Goal: Information Seeking & Learning: Learn about a topic

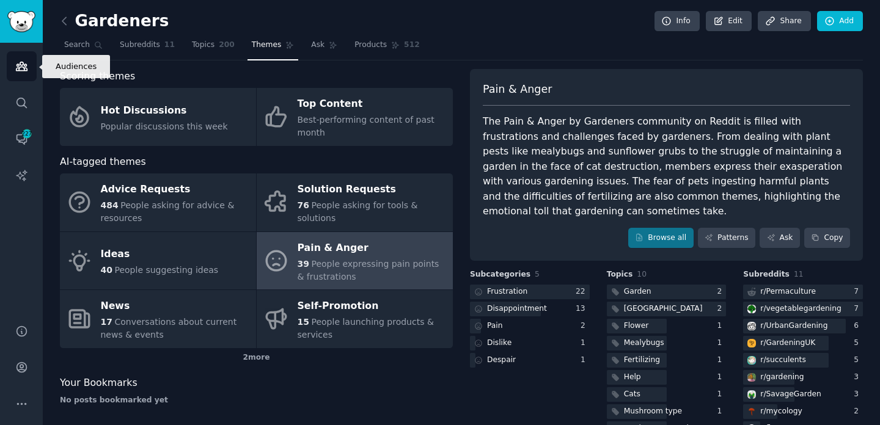
click at [20, 67] on icon "Sidebar" at bounding box center [21, 66] width 13 height 13
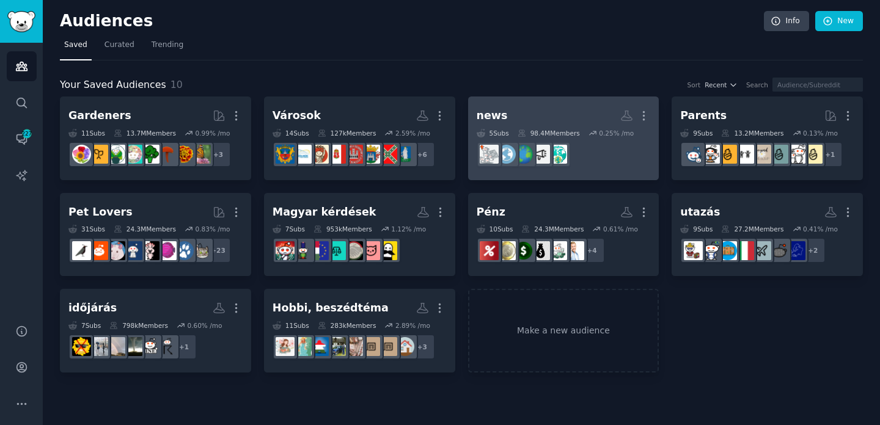
click at [518, 126] on h2 "news More" at bounding box center [564, 115] width 174 height 21
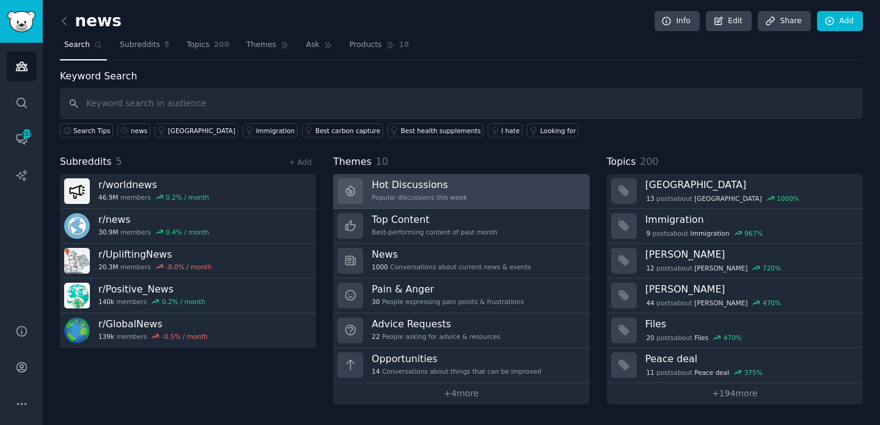
click at [403, 199] on div "Popular discussions this week" at bounding box center [419, 197] width 95 height 9
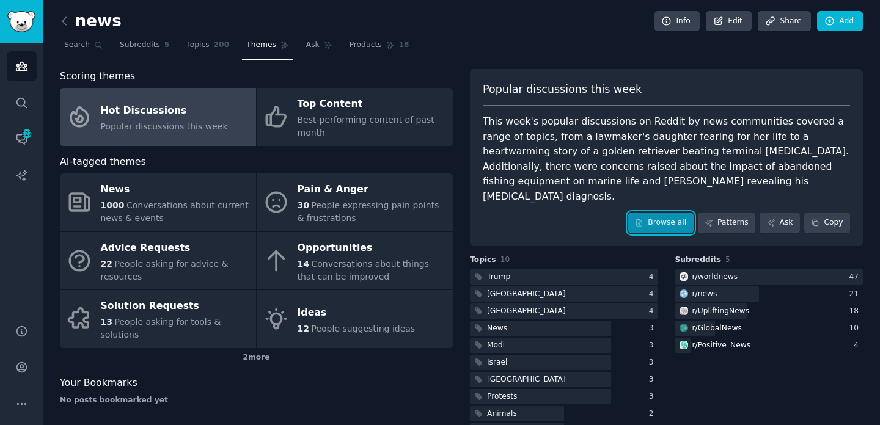
click at [659, 213] on link "Browse all" at bounding box center [660, 223] width 65 height 21
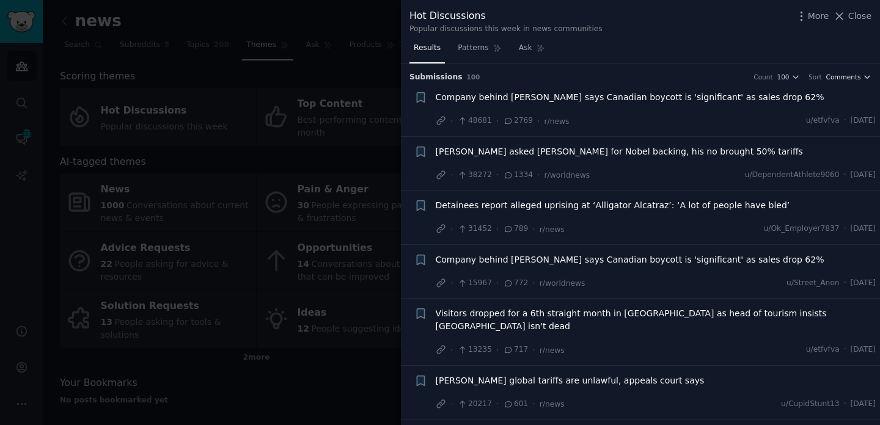
click at [849, 76] on span "Comments" at bounding box center [843, 77] width 35 height 9
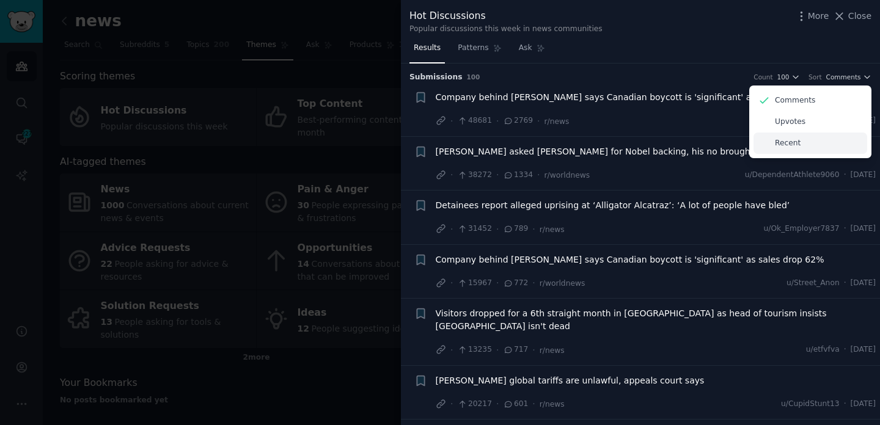
click at [802, 147] on div "Recent" at bounding box center [810, 143] width 114 height 21
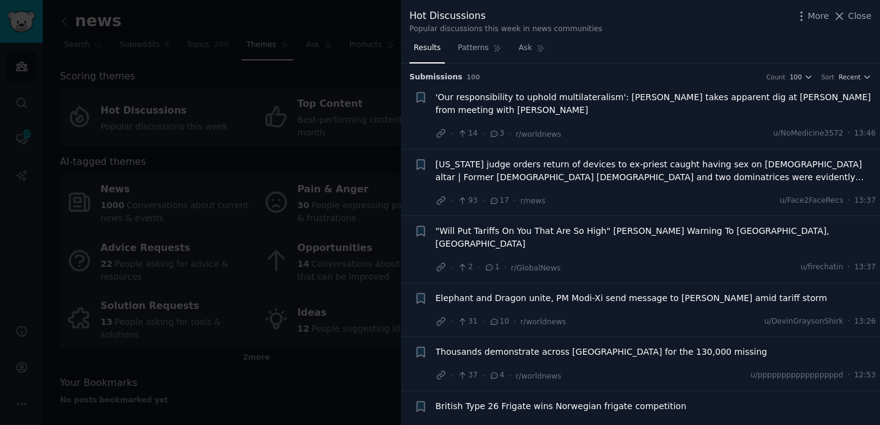
click at [845, 85] on li "+ 'Our responsibility to uphold multilateralism': [PERSON_NAME] takes apparent …" at bounding box center [640, 115] width 479 height 67
click at [846, 80] on span "Recent" at bounding box center [849, 77] width 22 height 9
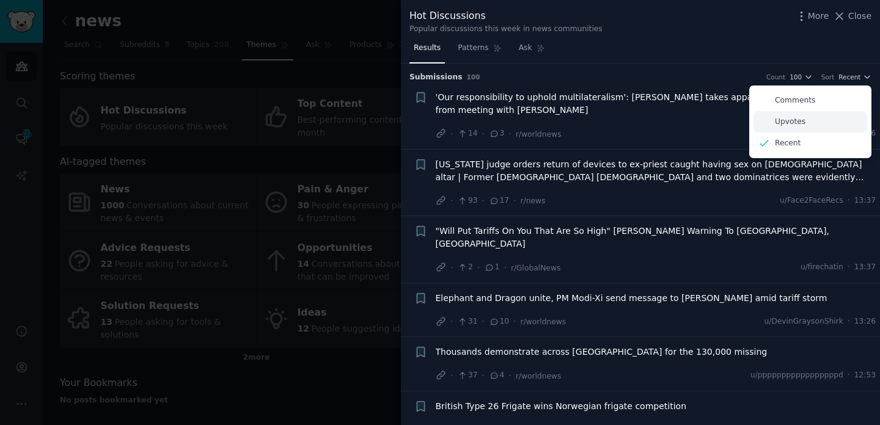
click at [810, 121] on div "Upvotes" at bounding box center [810, 121] width 114 height 21
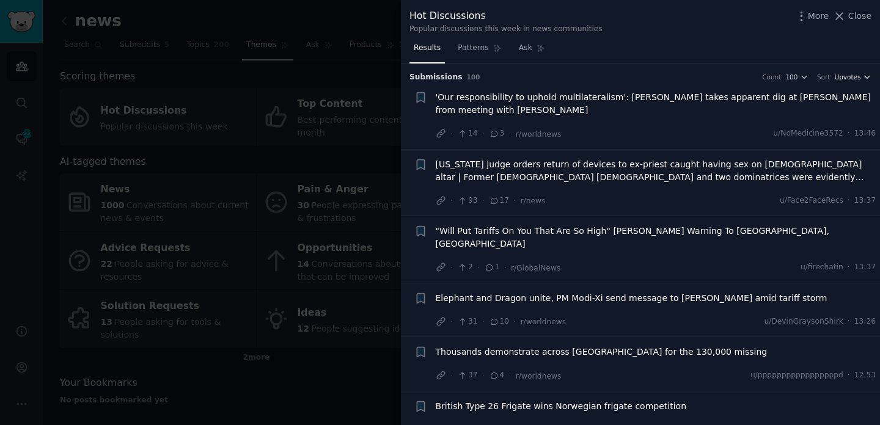
click at [846, 78] on span "Upvotes" at bounding box center [847, 77] width 26 height 9
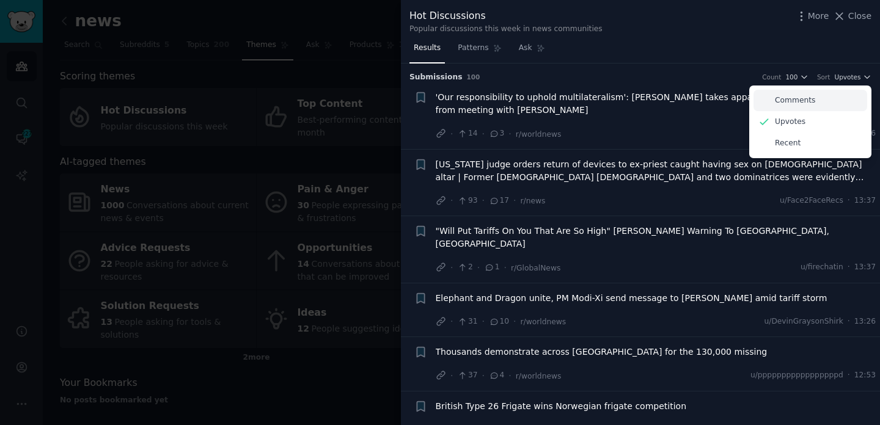
click at [800, 104] on p "Comments" at bounding box center [795, 100] width 40 height 11
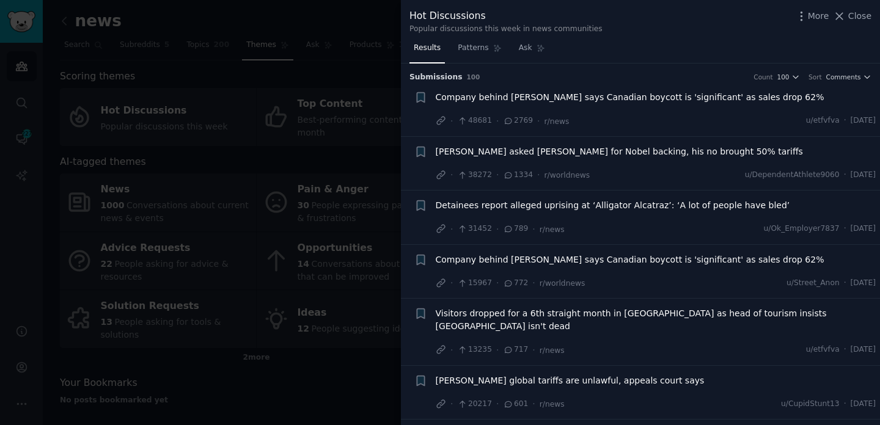
click at [269, 148] on div at bounding box center [440, 212] width 880 height 425
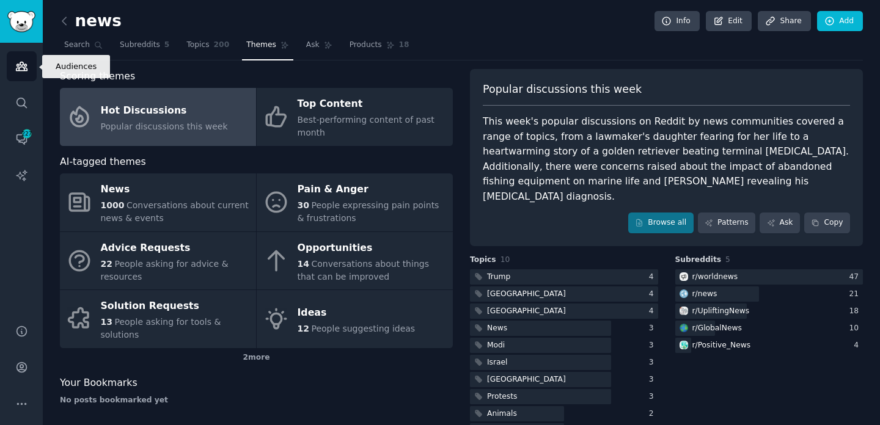
click at [21, 68] on icon "Sidebar" at bounding box center [21, 66] width 13 height 13
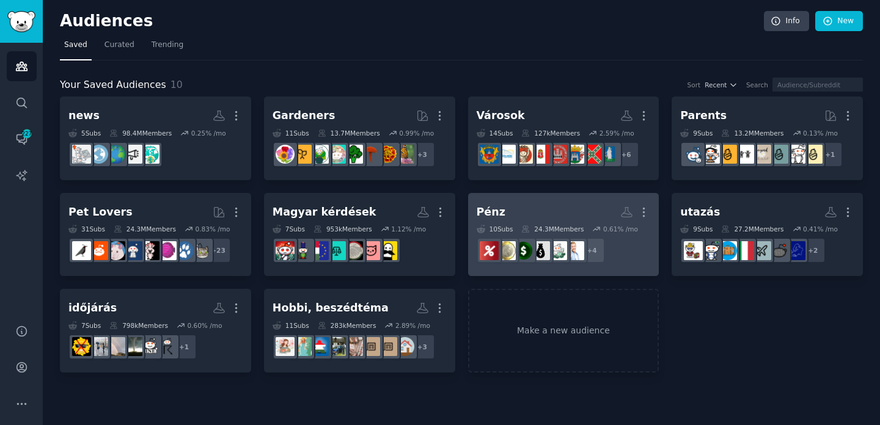
click at [524, 211] on h2 "Pénz Custom Audience More" at bounding box center [564, 212] width 174 height 21
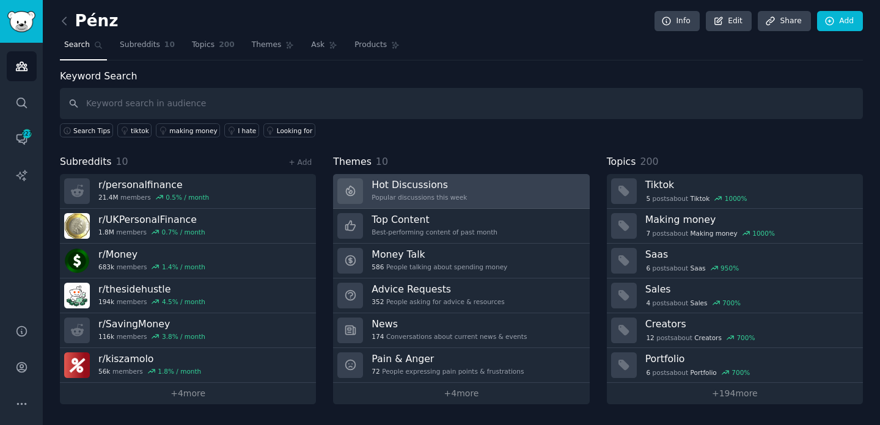
click at [446, 189] on h3 "Hot Discussions" at bounding box center [419, 184] width 95 height 13
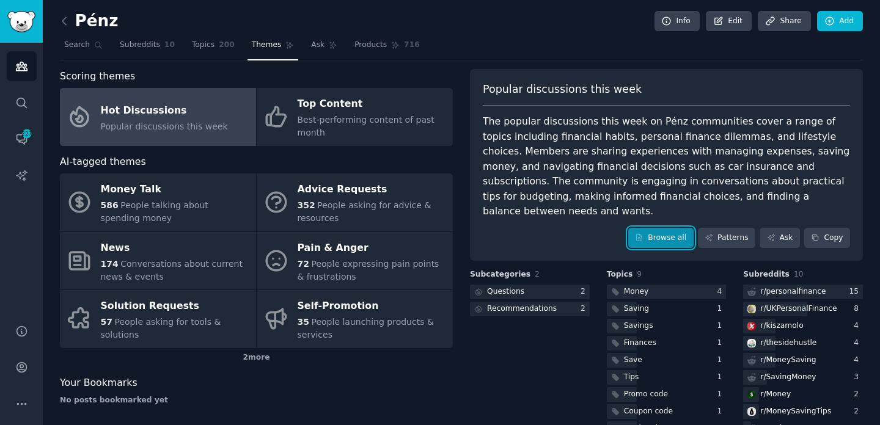
click at [657, 228] on link "Browse all" at bounding box center [660, 238] width 65 height 21
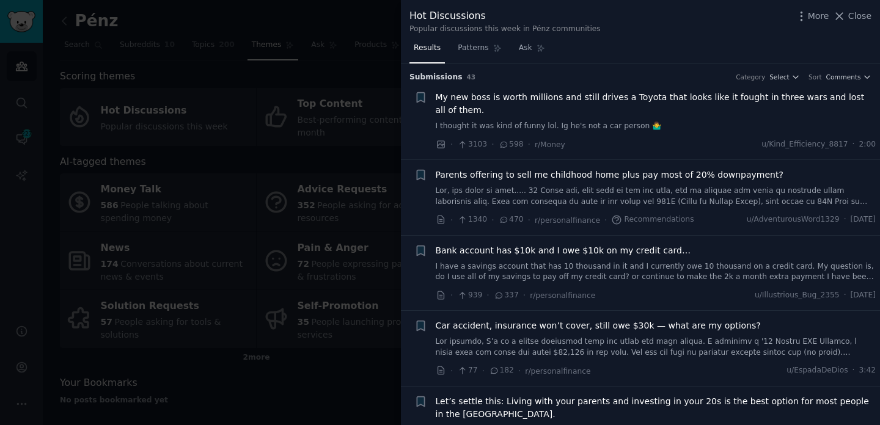
click at [645, 95] on span "My new boss is worth millions and still drives a Toyota that looks like it foug…" at bounding box center [656, 104] width 441 height 26
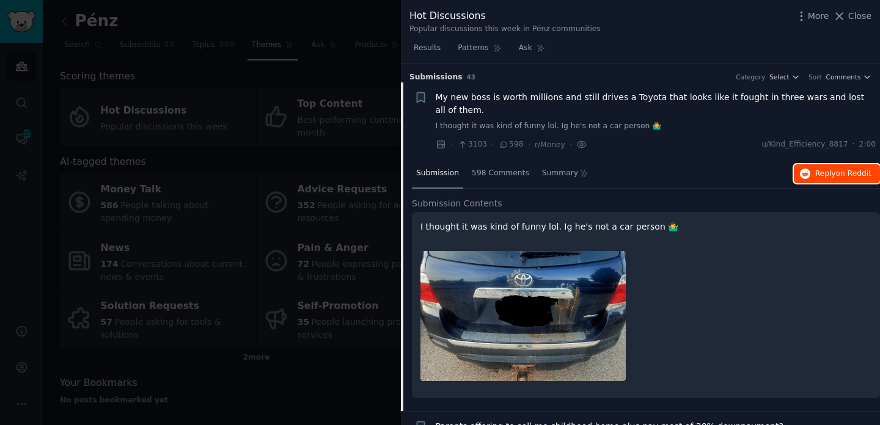
click at [842, 175] on span "on Reddit" at bounding box center [853, 173] width 35 height 9
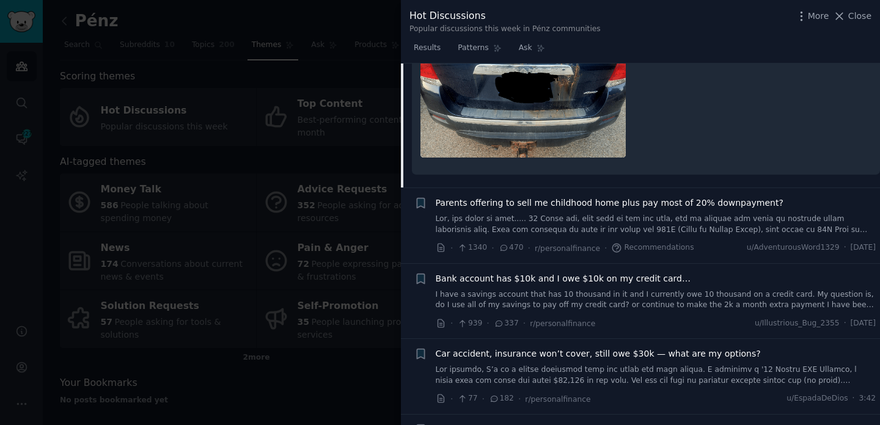
scroll to position [225, 0]
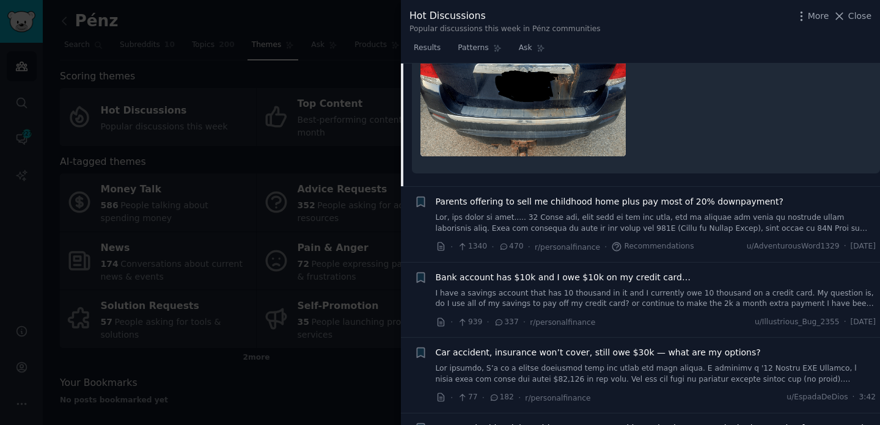
click at [675, 201] on span "Parents offering to sell me childhood home plus pay most of 20% downpayment?" at bounding box center [610, 202] width 348 height 13
